Goal: Transaction & Acquisition: Purchase product/service

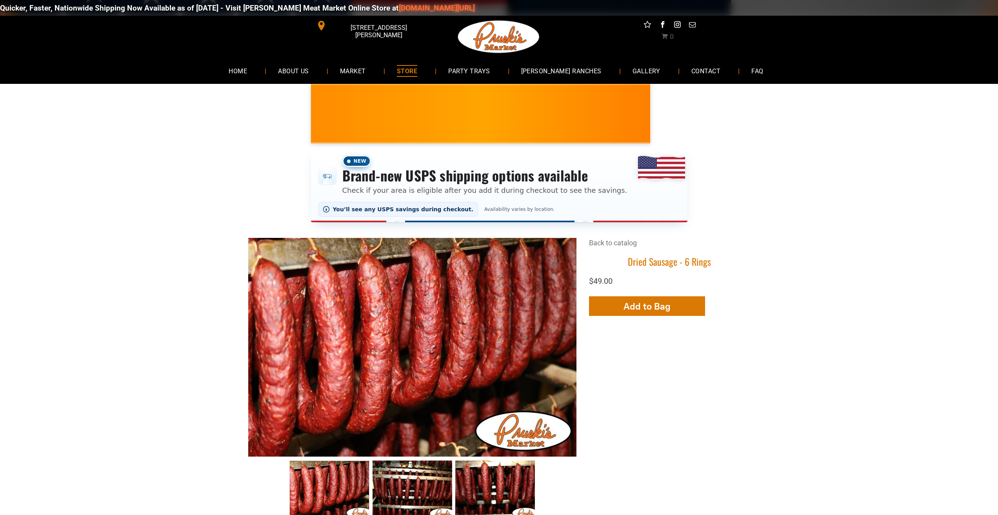
click at [361, 6] on link "[DOMAIN_NAME][URL]" at bounding box center [399, 8] width 76 height 9
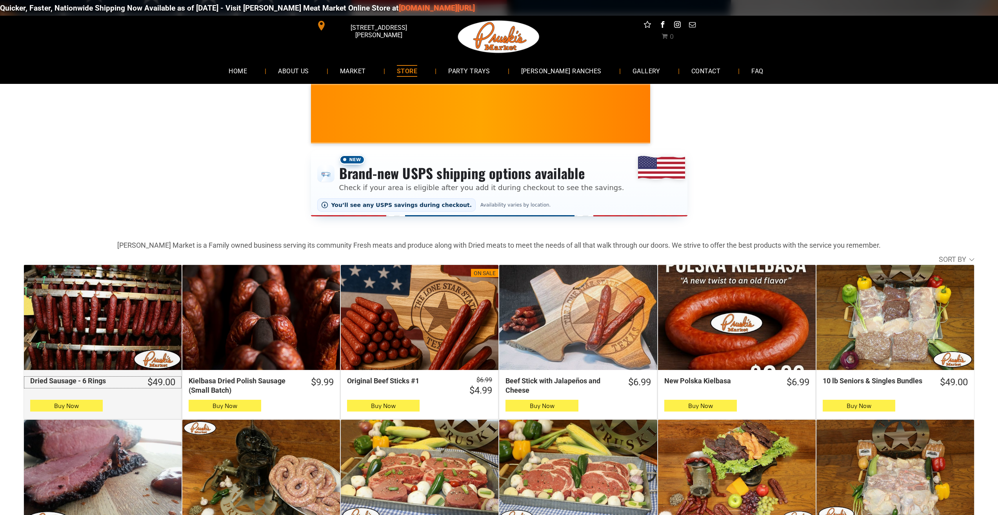
click at [45, 382] on div "Dried Sausage - 6 Rings" at bounding box center [81, 380] width 103 height 9
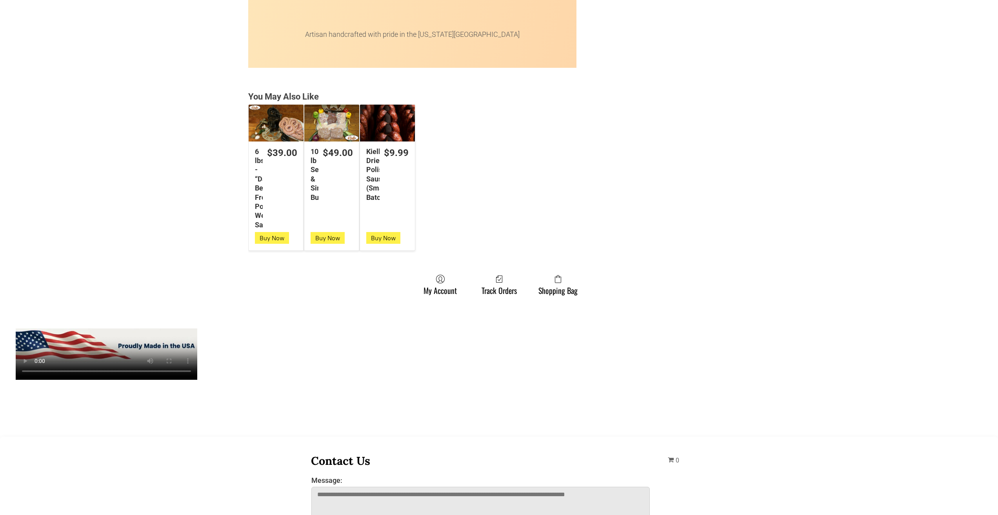
scroll to position [2038, 0]
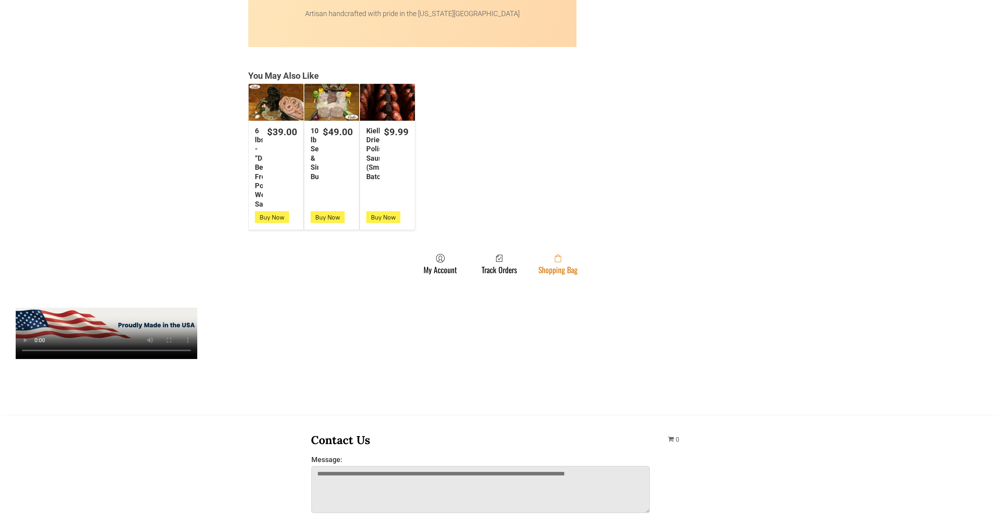
click at [571, 262] on span at bounding box center [557, 258] width 39 height 9
